Goal: Information Seeking & Learning: Learn about a topic

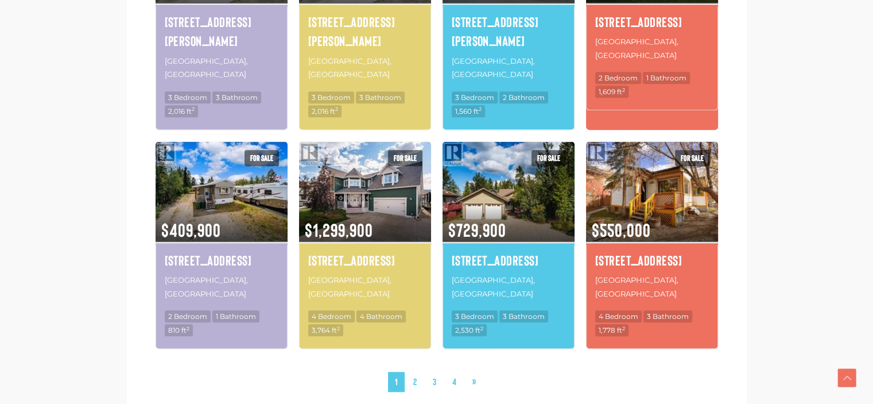
scroll to position [1148, 0]
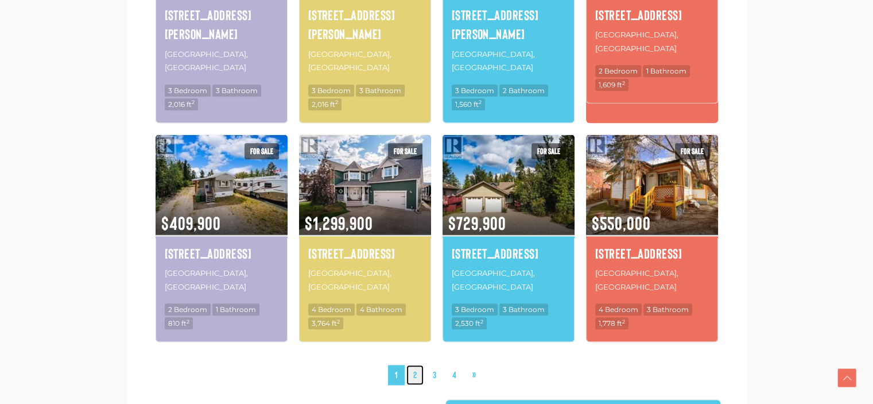
click at [418, 365] on link "2" at bounding box center [414, 375] width 17 height 20
click at [415, 365] on link "2" at bounding box center [414, 375] width 17 height 20
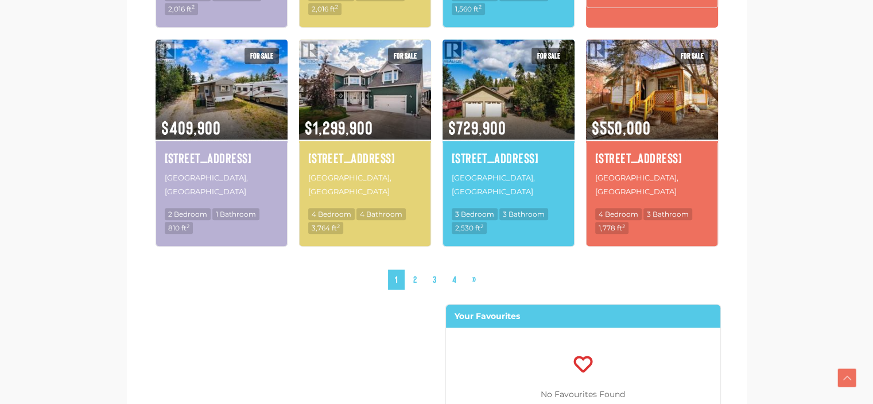
scroll to position [1246, 0]
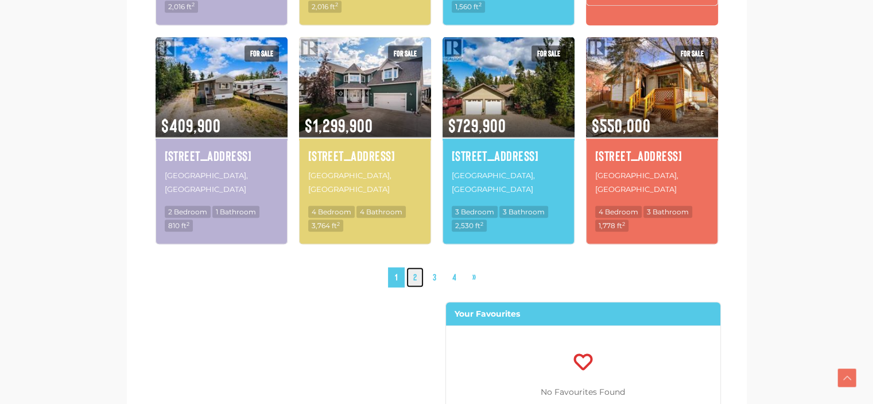
click at [414, 267] on link "2" at bounding box center [414, 277] width 17 height 20
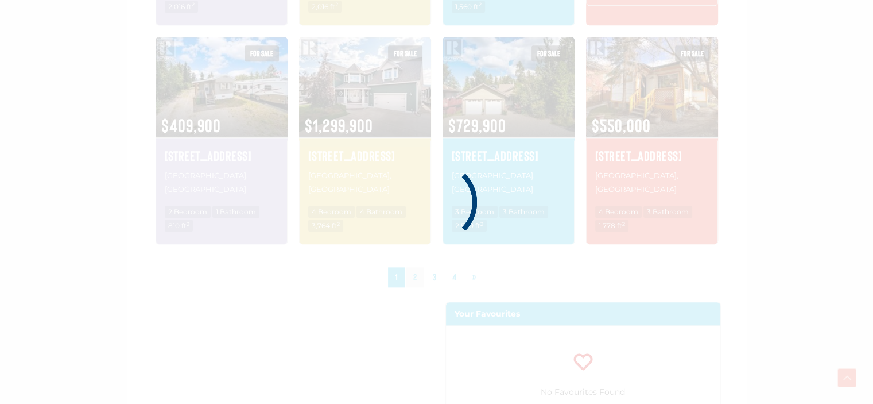
click at [414, 177] on div at bounding box center [436, 201] width 95 height 95
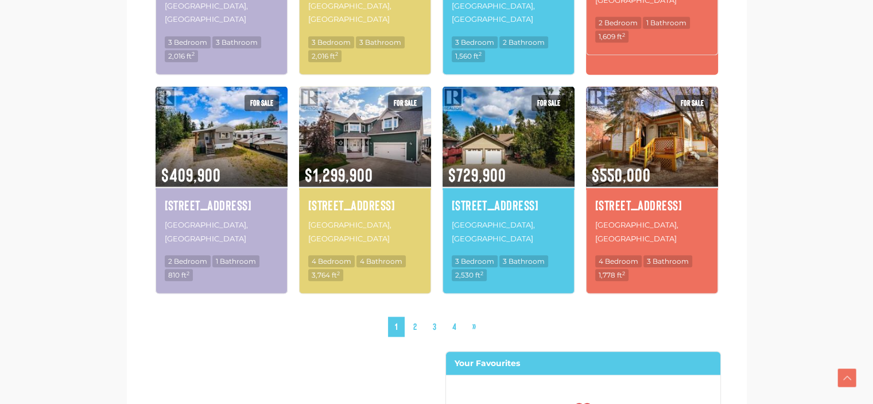
scroll to position [1215, 0]
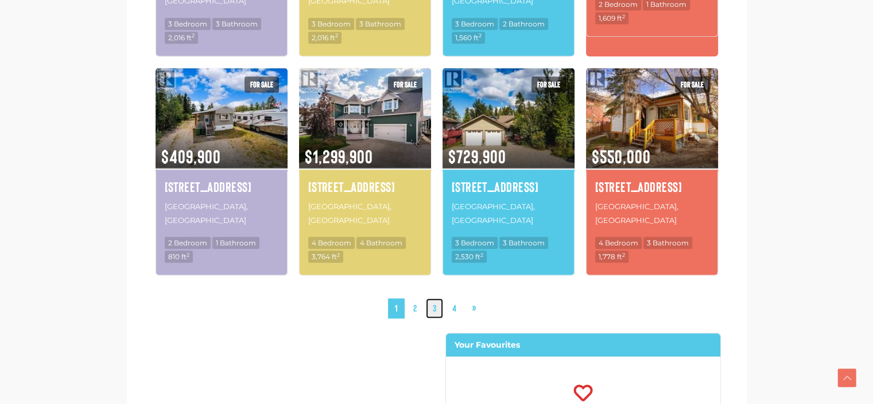
click at [439, 298] on link "3" at bounding box center [434, 308] width 17 height 20
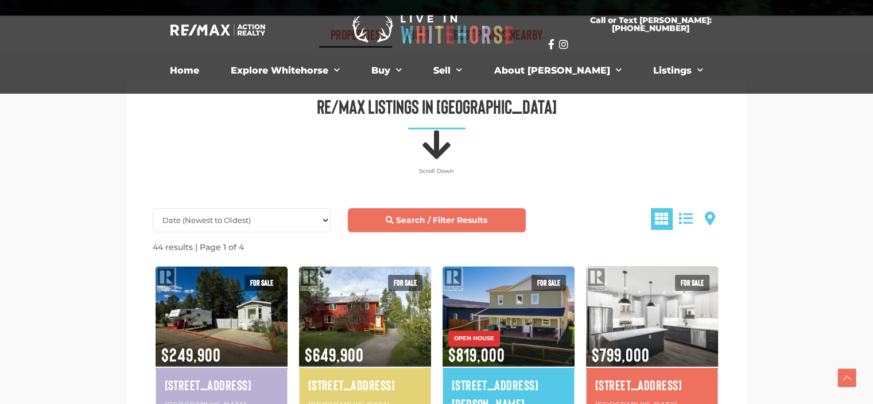
scroll to position [526, 0]
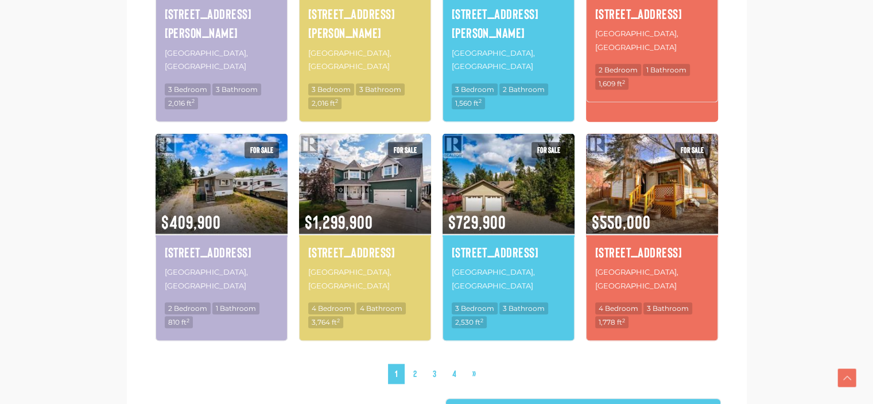
scroll to position [1148, 0]
